Goal: Task Accomplishment & Management: Manage account settings

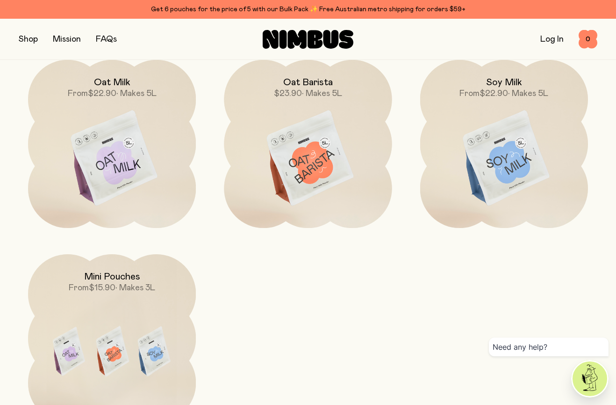
scroll to position [835, 0]
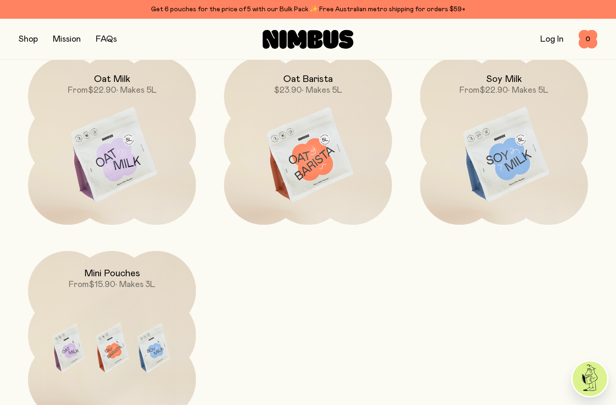
click at [200, 8] on div "Get 6 pouches for the price of 5 with our Bulk Pack ✨ Free Australian metro shi…" at bounding box center [308, 9] width 579 height 11
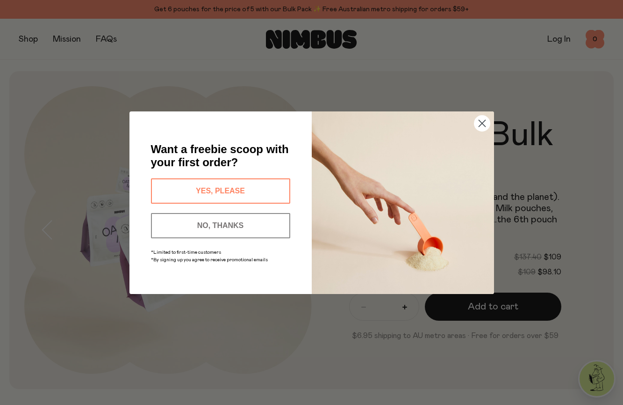
click at [240, 190] on button "YES, PLEASE" at bounding box center [220, 190] width 139 height 25
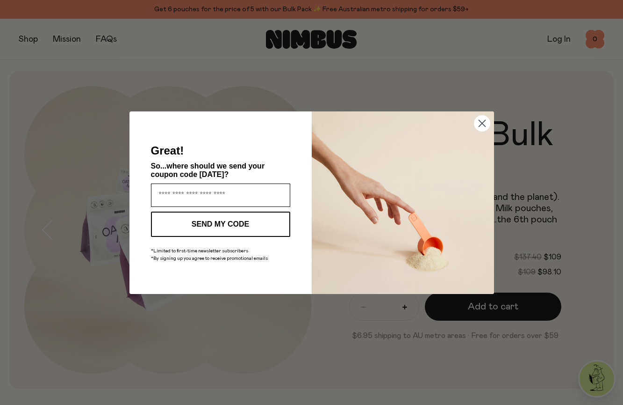
click at [219, 197] on input "Enter your email address" at bounding box center [220, 194] width 139 height 23
type input "**********"
click at [233, 225] on button "SEND MY CODE" at bounding box center [220, 223] width 139 height 25
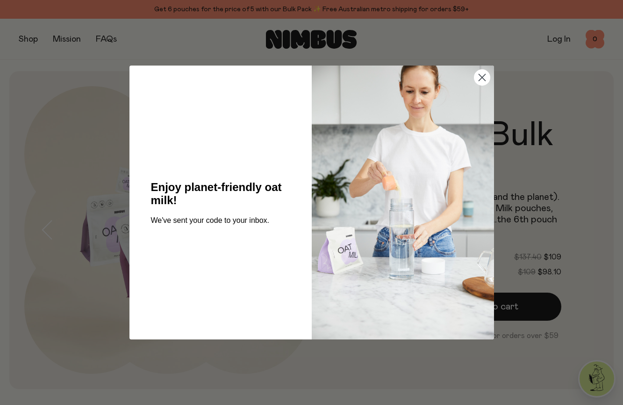
click at [478, 77] on circle "Close dialog" at bounding box center [481, 77] width 15 height 15
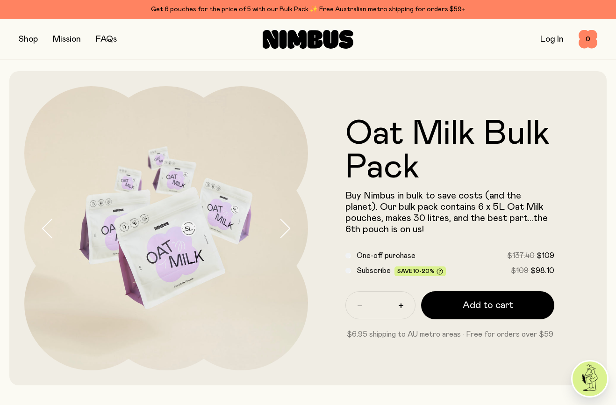
click at [561, 38] on link "Log In" at bounding box center [552, 39] width 23 height 8
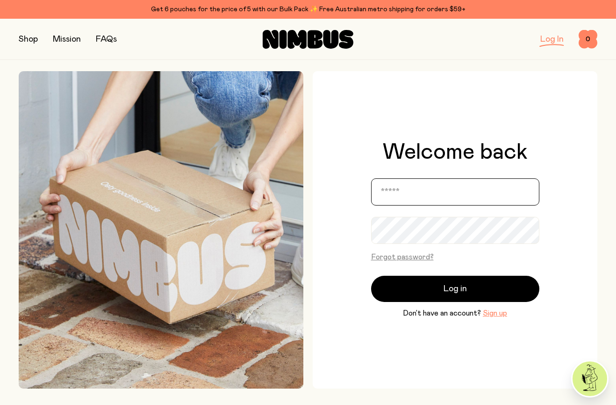
click at [403, 199] on input "email" at bounding box center [455, 191] width 168 height 27
type input "**********"
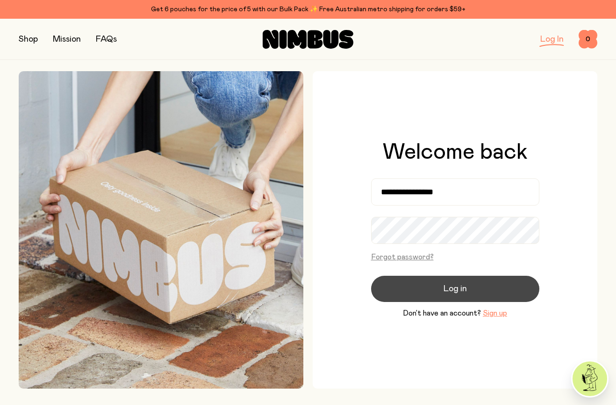
click at [418, 293] on button "Log in" at bounding box center [455, 288] width 168 height 26
